Goal: Navigation & Orientation: Find specific page/section

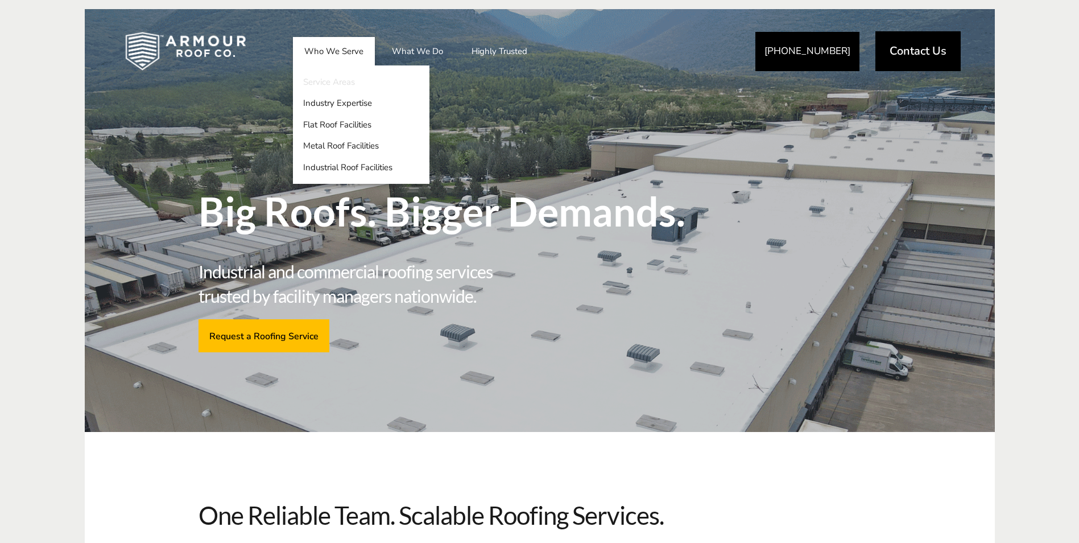
click at [323, 80] on link "Service Areas" at bounding box center [361, 82] width 137 height 22
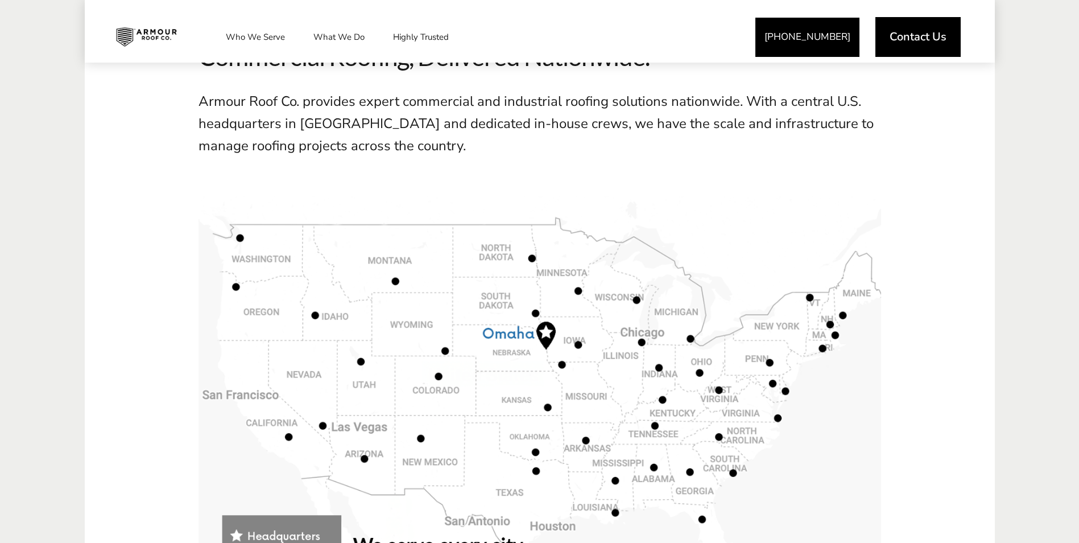
scroll to position [455, 0]
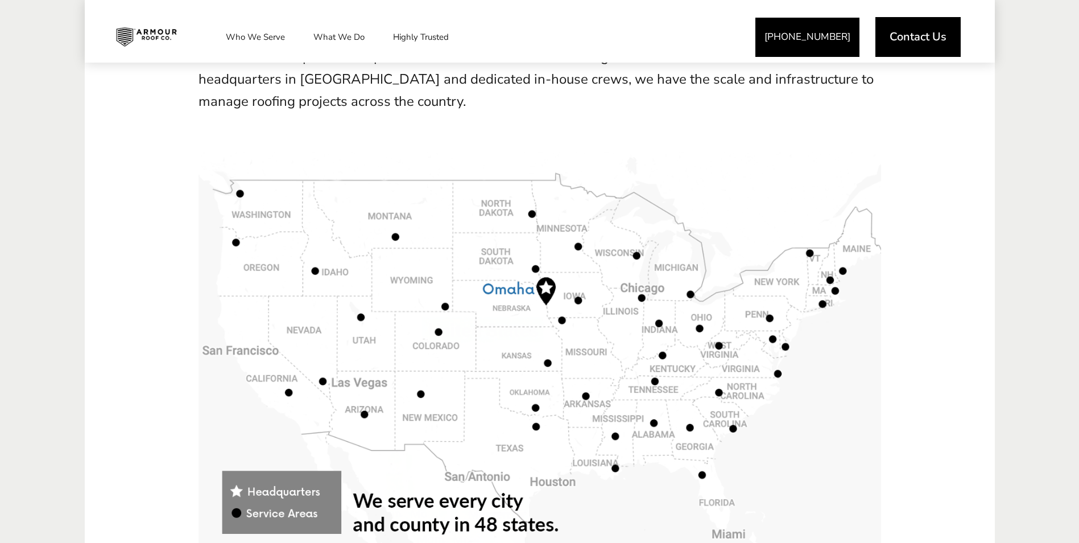
click at [701, 328] on span at bounding box center [540, 362] width 683 height 420
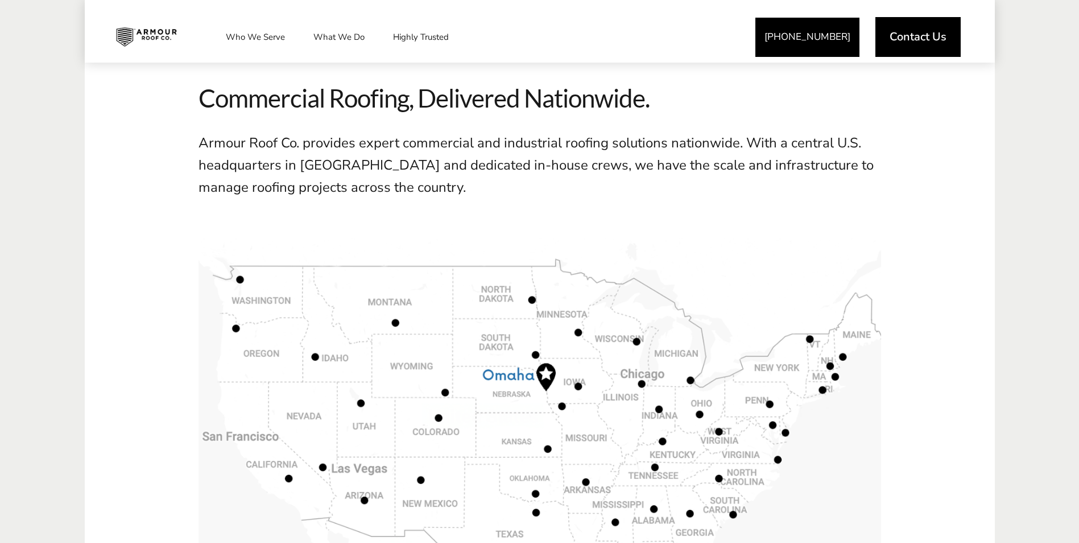
scroll to position [228, 0]
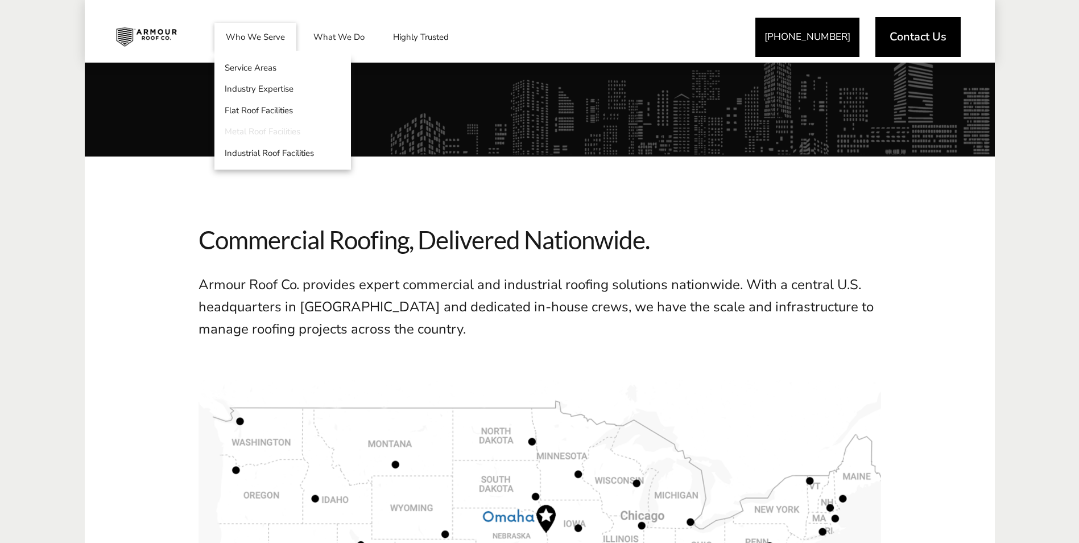
click at [244, 129] on link "Metal Roof Facilities" at bounding box center [283, 132] width 137 height 22
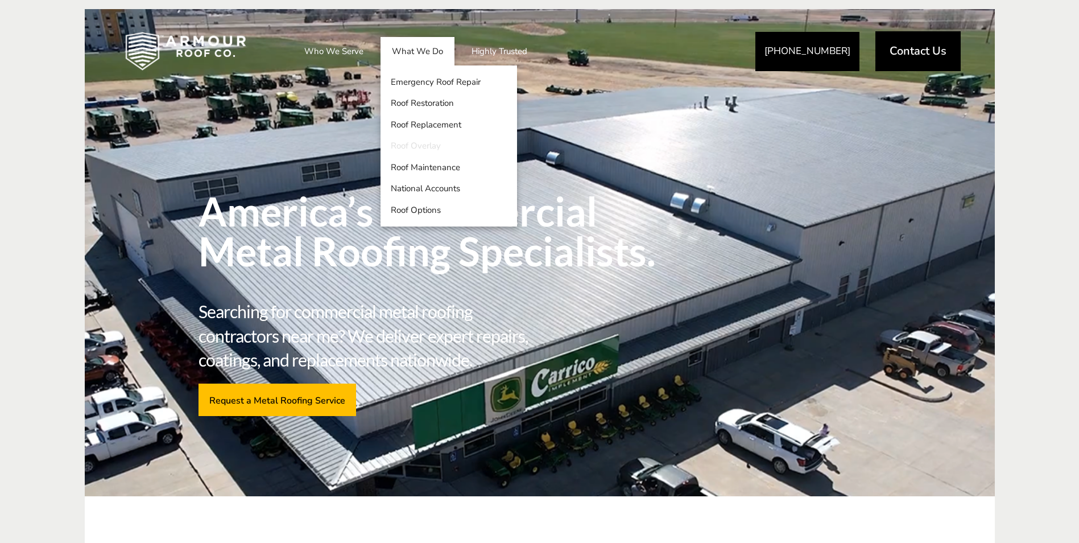
click at [407, 145] on link "Roof Overlay" at bounding box center [449, 146] width 137 height 22
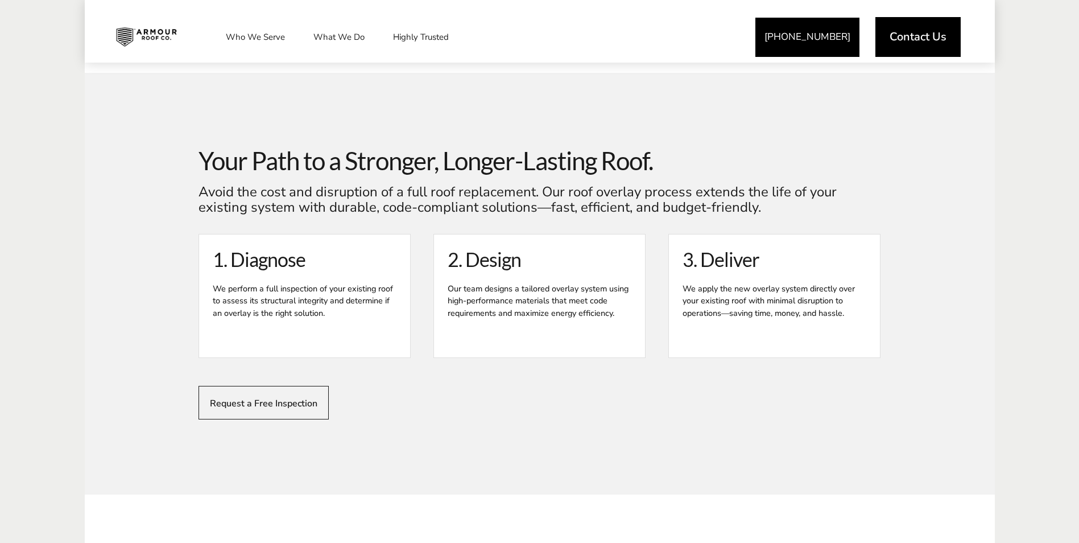
scroll to position [1081, 0]
